Goal: Book appointment/travel/reservation

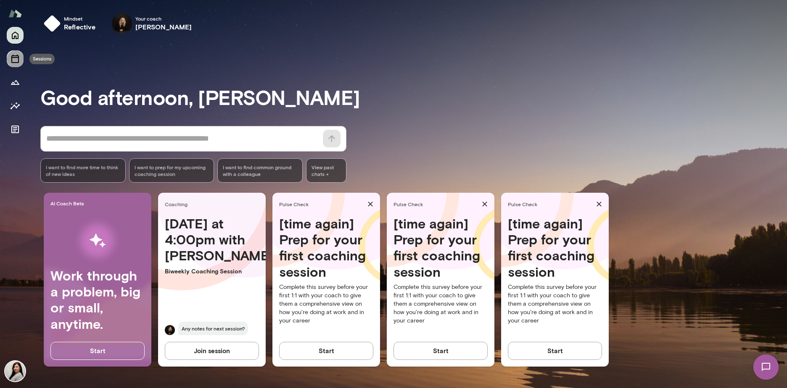
click at [12, 62] on icon "Sessions" at bounding box center [15, 59] width 8 height 8
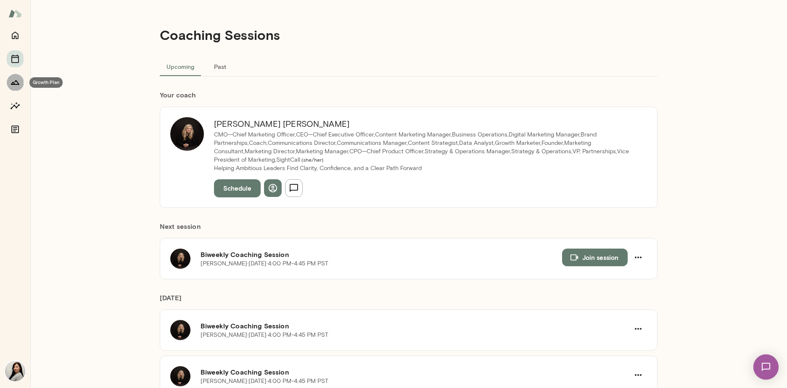
click at [13, 80] on icon "Growth Plan" at bounding box center [15, 82] width 10 height 10
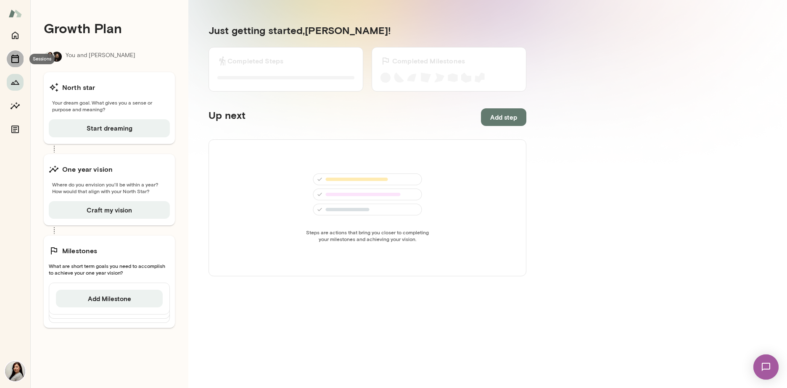
click at [19, 61] on icon "Sessions" at bounding box center [15, 59] width 8 height 8
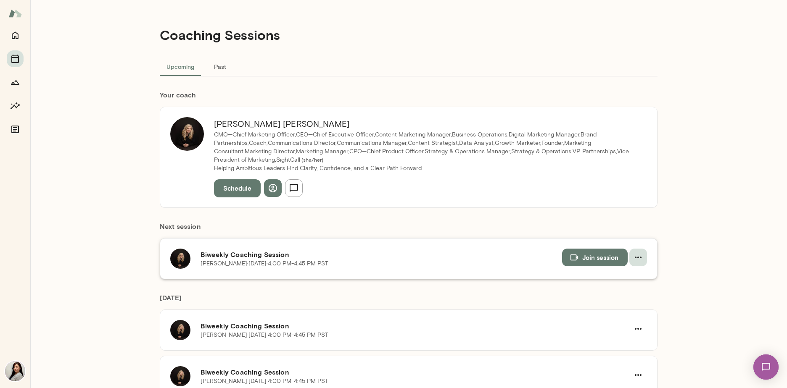
click at [637, 259] on icon "button" at bounding box center [638, 258] width 10 height 10
click at [701, 121] on div at bounding box center [393, 194] width 787 height 388
click at [638, 260] on icon "button" at bounding box center [638, 258] width 10 height 10
click at [627, 277] on span "Reschedule" at bounding box center [620, 277] width 36 height 10
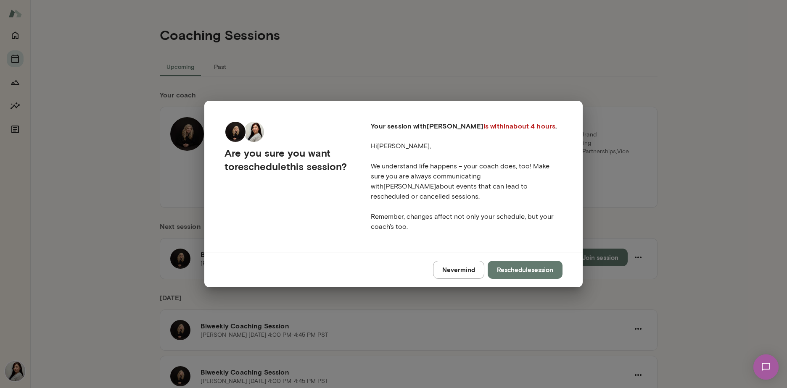
click at [516, 267] on button "Reschedule session" at bounding box center [524, 270] width 75 height 18
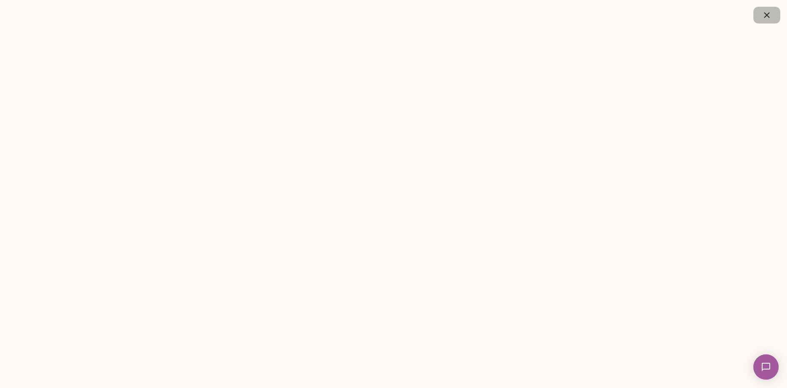
click at [766, 16] on icon "button" at bounding box center [765, 14] width 5 height 5
